Goal: Information Seeking & Learning: Learn about a topic

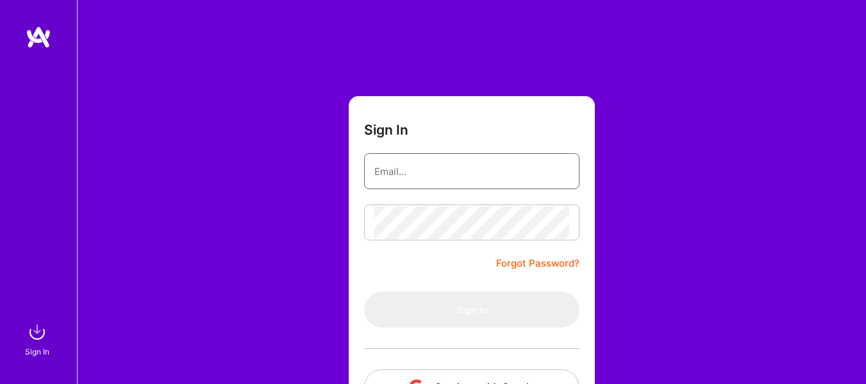
type input "[PERSON_NAME][EMAIL_ADDRESS][PERSON_NAME][DOMAIN_NAME]"
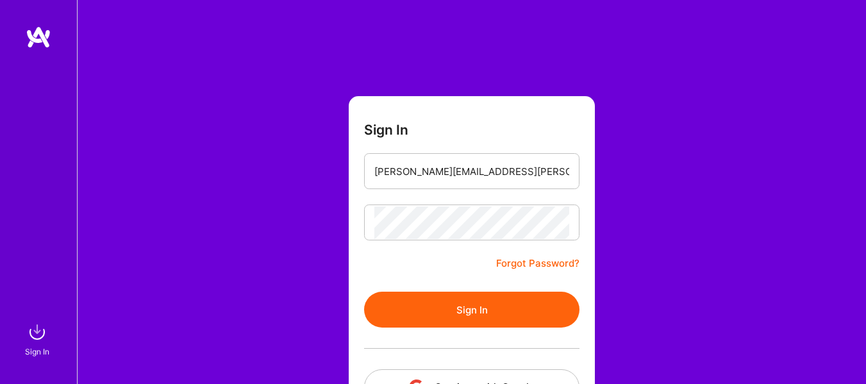
click at [441, 313] on button "Sign In" at bounding box center [471, 310] width 215 height 36
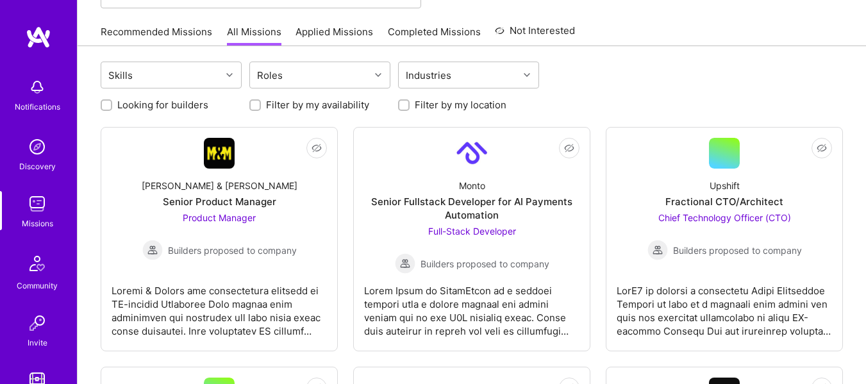
scroll to position [108, 0]
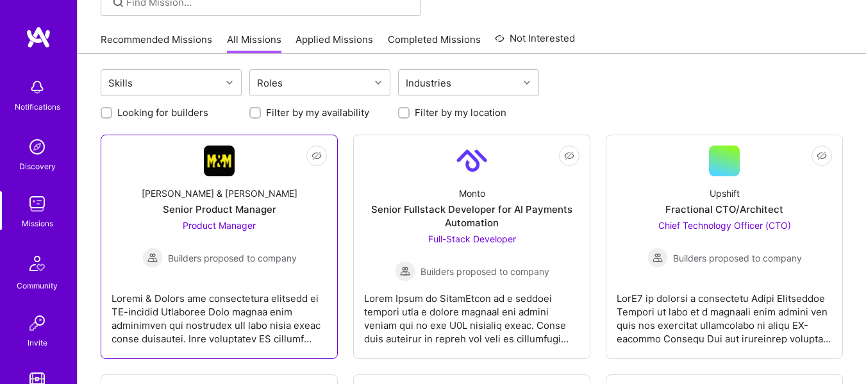
click at [234, 216] on div "Senior Product Manager" at bounding box center [219, 208] width 113 height 13
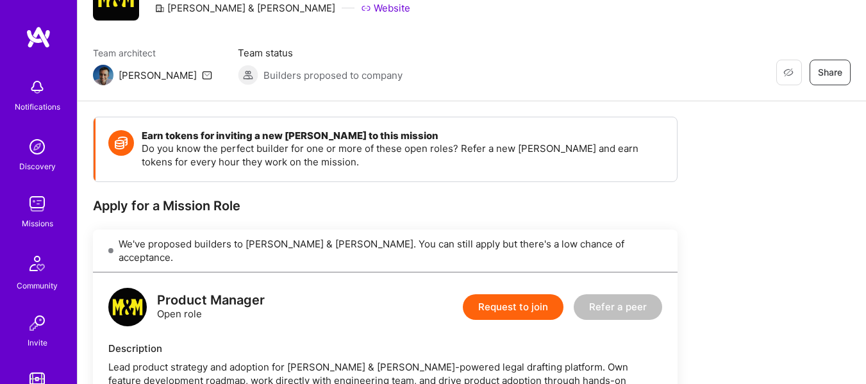
scroll to position [56, 0]
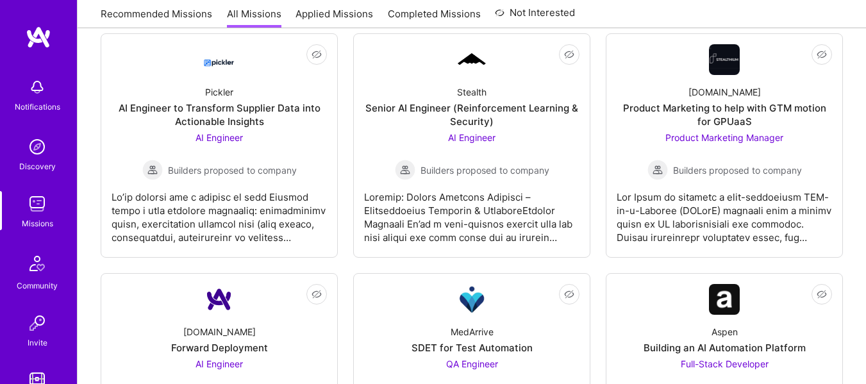
scroll to position [949, 0]
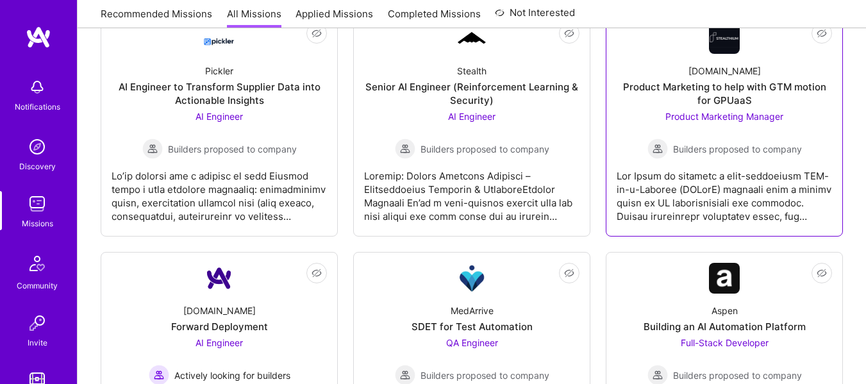
click at [734, 103] on div "Product Marketing to help with GTM motion for GPUaaS" at bounding box center [723, 93] width 215 height 27
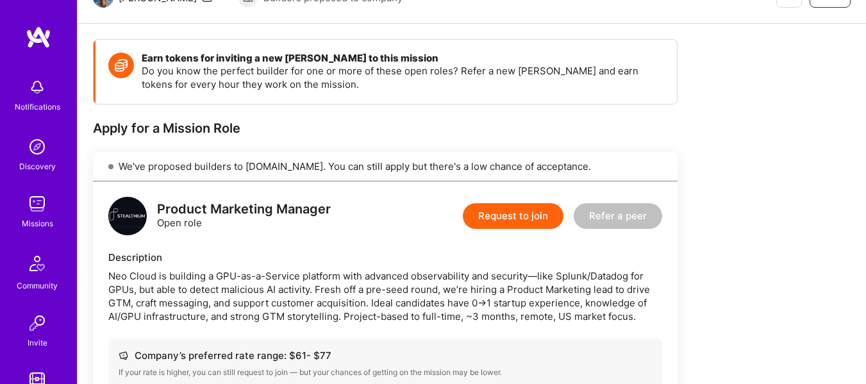
scroll to position [199, 0]
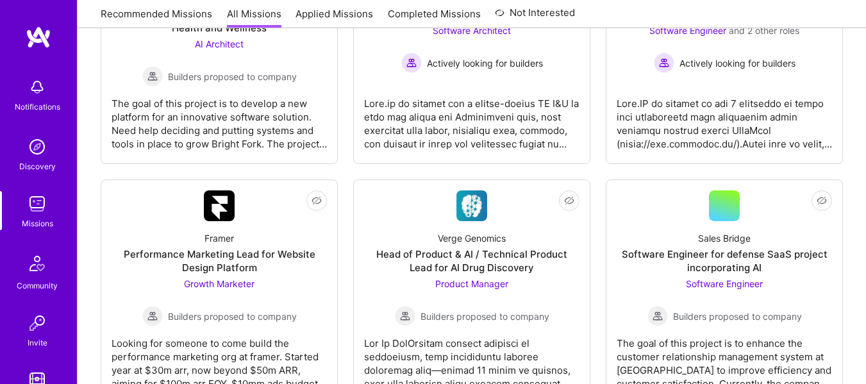
scroll to position [2473, 0]
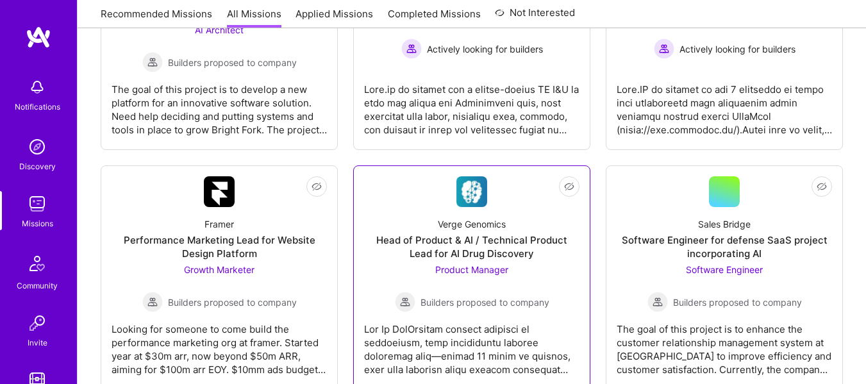
click at [481, 243] on div "Head of Product & AI / Technical Product Lead for AI Drug Discovery" at bounding box center [471, 246] width 215 height 27
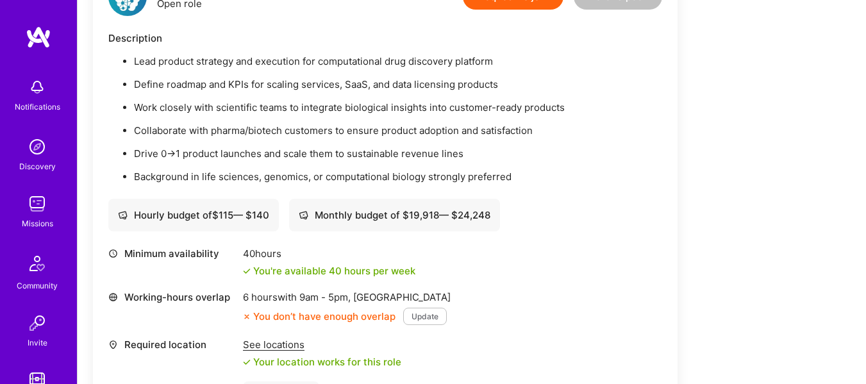
scroll to position [371, 0]
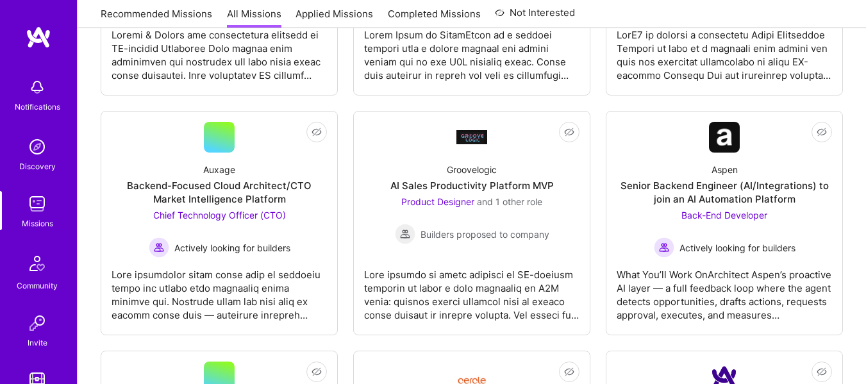
scroll to position [2473, 0]
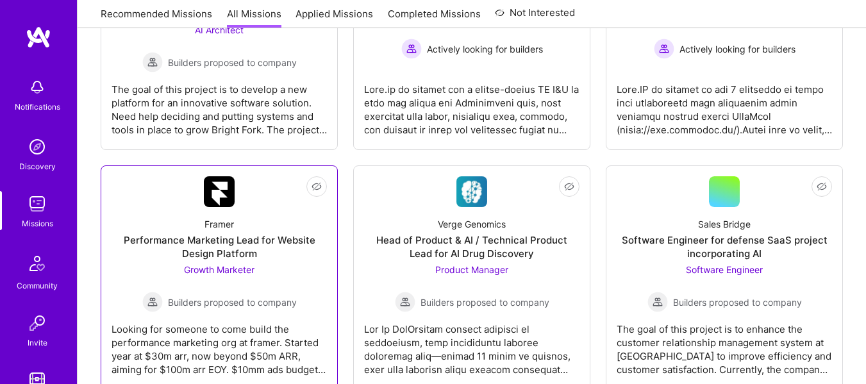
click at [264, 250] on div "Performance Marketing Lead for Website Design Platform" at bounding box center [218, 246] width 215 height 27
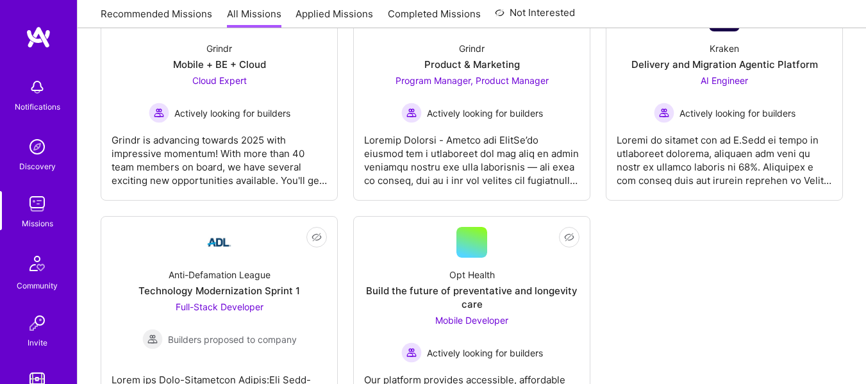
scroll to position [3573, 0]
